Goal: Entertainment & Leisure: Consume media (video, audio)

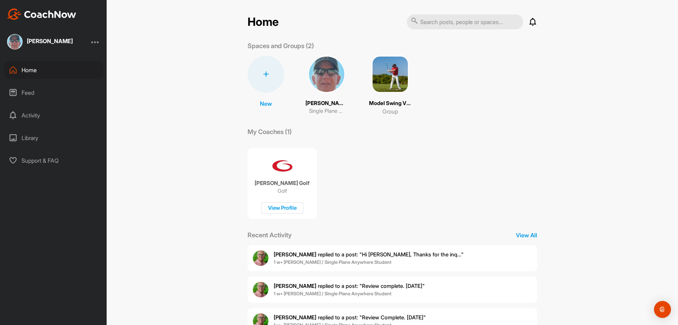
click at [30, 115] on div "Activity" at bounding box center [54, 115] width 100 height 18
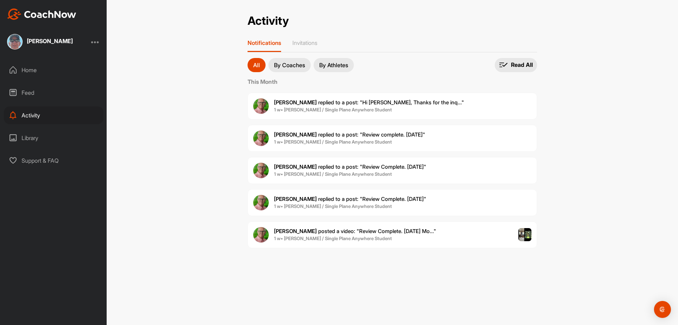
click at [27, 71] on div "Home" at bounding box center [54, 70] width 100 height 18
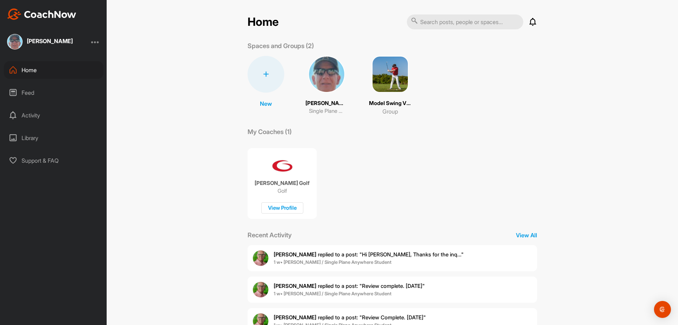
click at [323, 102] on p "[PERSON_NAME]" at bounding box center [327, 103] width 42 height 8
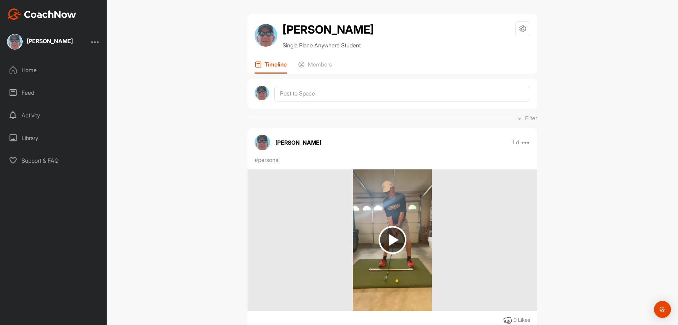
click at [27, 139] on div "Library" at bounding box center [54, 138] width 100 height 18
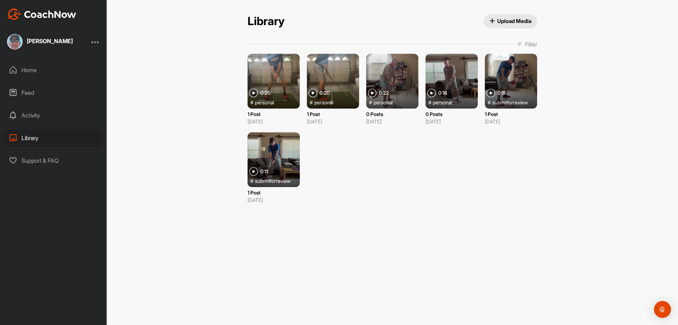
click at [313, 93] on img at bounding box center [313, 93] width 8 height 8
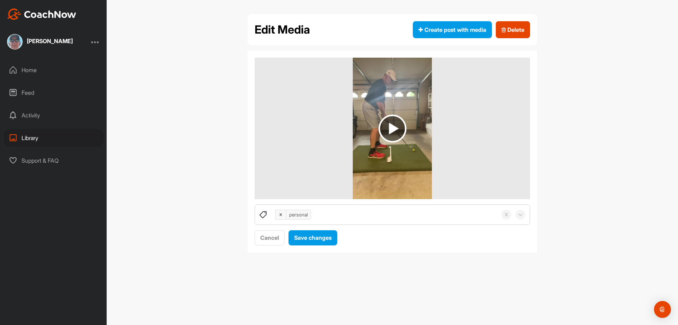
click at [391, 128] on img at bounding box center [393, 128] width 28 height 28
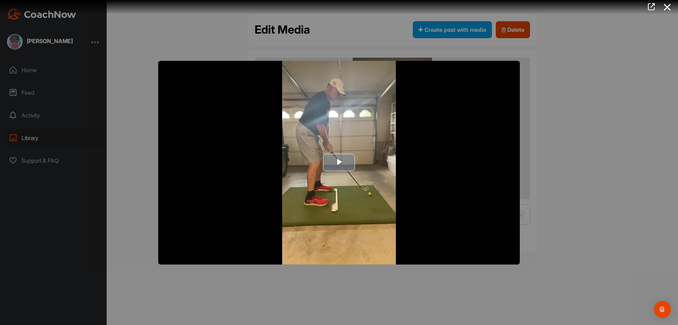
click at [339, 163] on span "Video Player" at bounding box center [339, 163] width 0 height 0
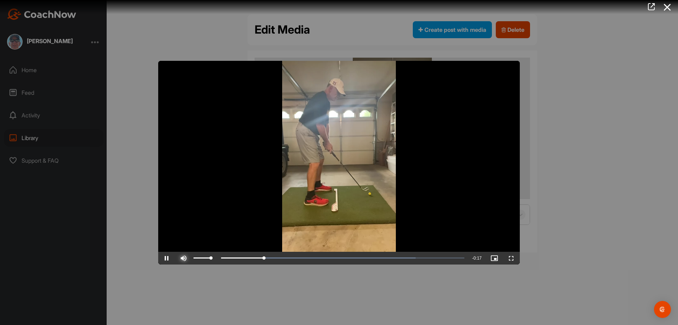
click at [181, 258] on span "Video Player" at bounding box center [183, 258] width 17 height 0
click at [510, 258] on span "Video Player" at bounding box center [511, 258] width 17 height 0
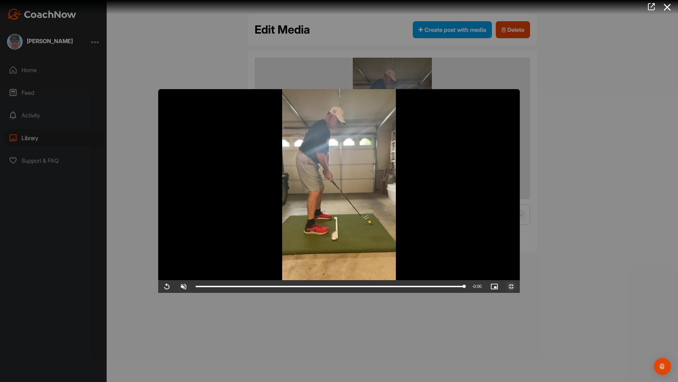
click at [520, 286] on span "Video Player" at bounding box center [511, 286] width 17 height 0
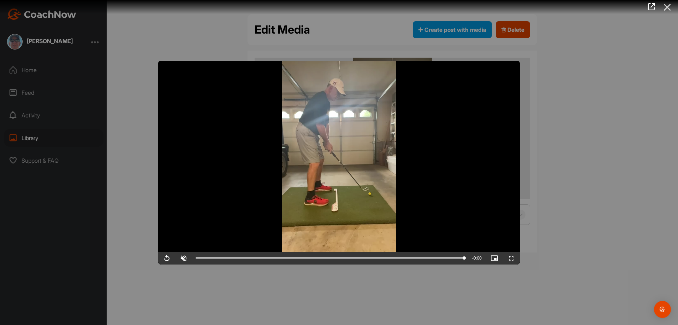
click at [668, 6] on icon at bounding box center [668, 7] width 16 height 13
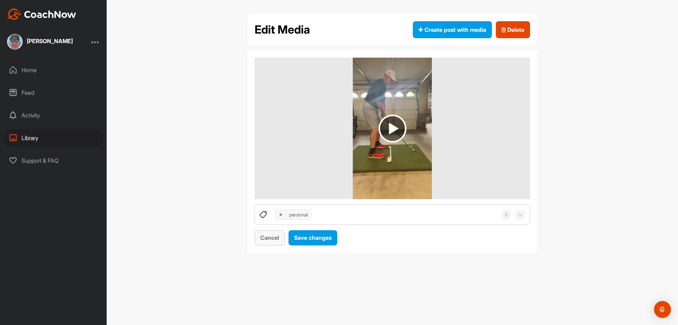
click at [268, 236] on span "Cancel" at bounding box center [269, 237] width 19 height 7
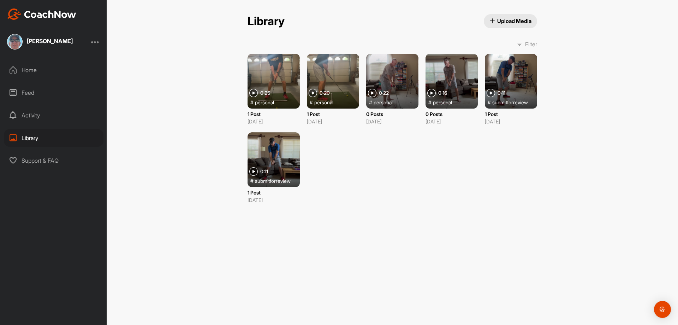
click at [254, 92] on img at bounding box center [253, 93] width 8 height 8
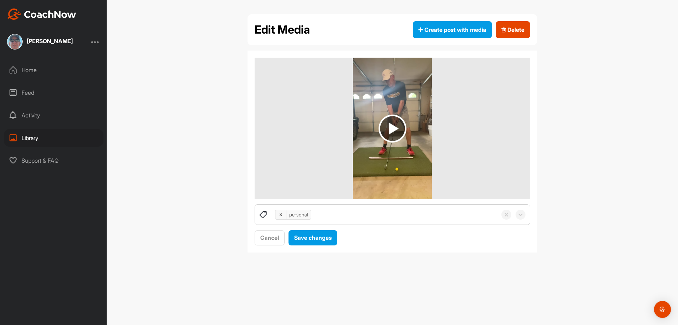
click at [392, 127] on img at bounding box center [393, 128] width 28 height 28
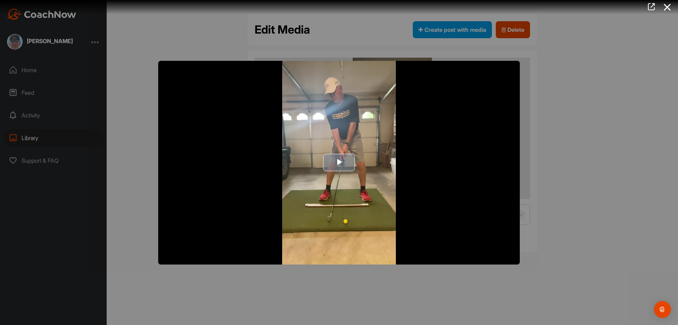
click at [339, 163] on span "Video Player" at bounding box center [339, 163] width 0 height 0
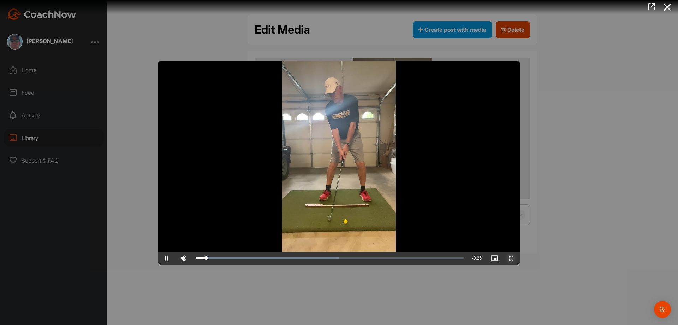
click at [512, 258] on span "Video Player" at bounding box center [511, 258] width 17 height 0
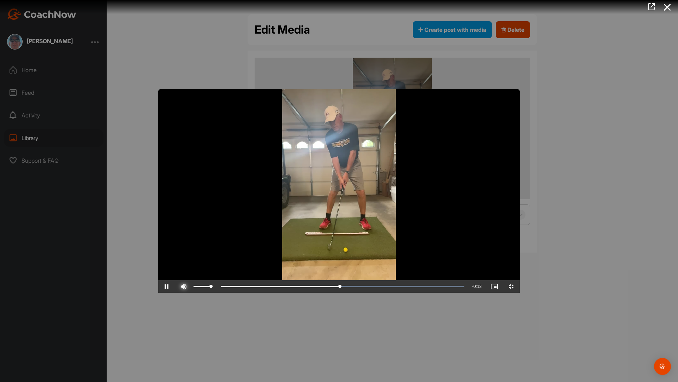
click at [175, 286] on span "Video Player" at bounding box center [183, 286] width 17 height 0
click at [192, 293] on div "Loaded : 100.00% 0:01 0:25" at bounding box center [330, 286] width 276 height 13
drag, startPoint x: 68, startPoint y: 375, endPoint x: 331, endPoint y: 354, distance: 264.0
click at [305, 293] on div "Video Player is loading. Play Video Play Skip Backward Skip Forward Unmute 96% …" at bounding box center [339, 191] width 362 height 204
click at [520, 286] on span "Video Player" at bounding box center [511, 286] width 17 height 0
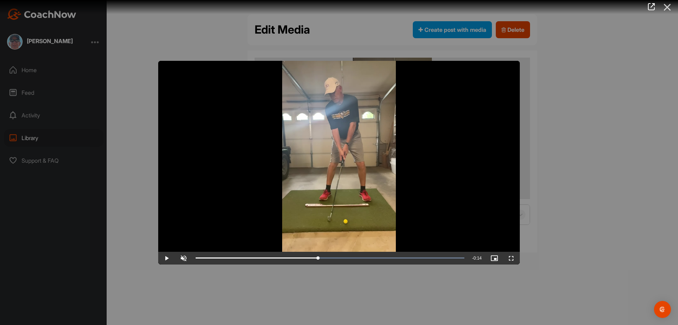
click at [668, 6] on icon at bounding box center [668, 7] width 16 height 13
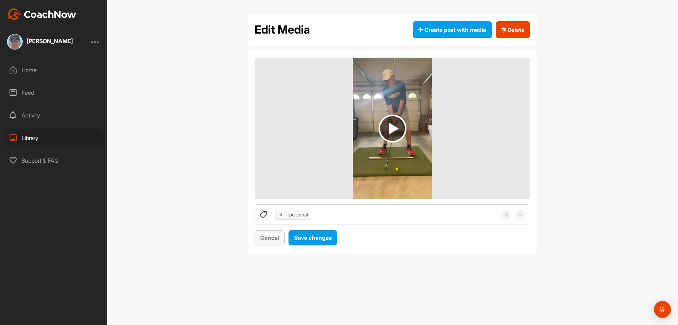
click at [268, 236] on span "Cancel" at bounding box center [269, 237] width 19 height 7
